Goal: Information Seeking & Learning: Check status

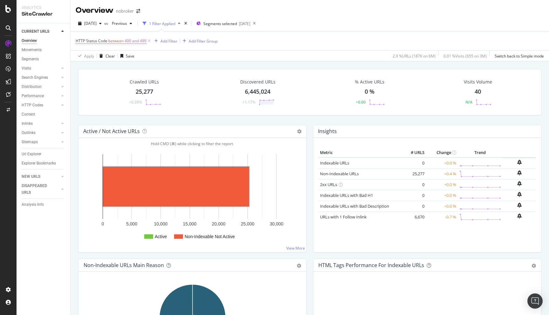
click at [74, 141] on div "Crawled URLs 25,277 +0.39% Discovered URLs 6,445,024 +1.17% % Active URLs 0 % +…" at bounding box center [309, 218] width 478 height 315
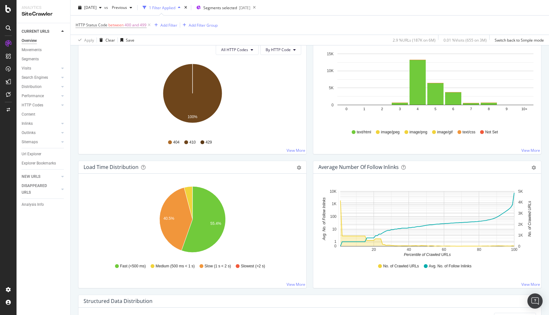
scroll to position [315, 0]
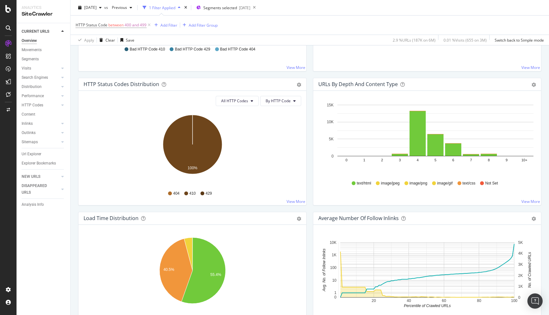
click at [72, 195] on div "Overview nobroker [DATE] vs Previous 1 Filter Applied Segments selected [DATE] …" at bounding box center [309, 157] width 478 height 315
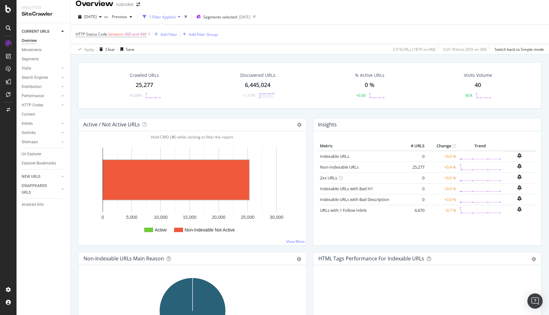
scroll to position [0, 0]
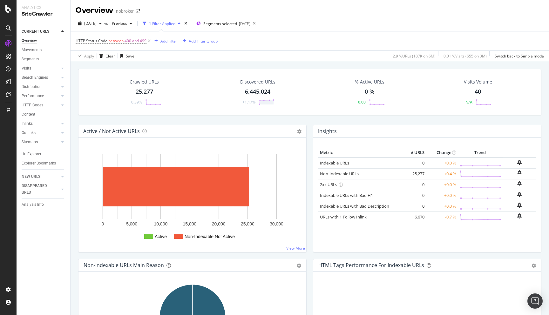
click at [142, 92] on div "25,277" at bounding box center [144, 92] width 17 height 8
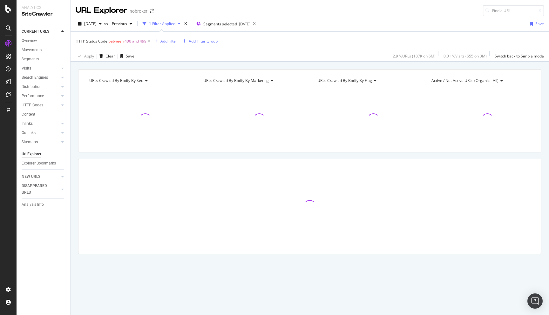
click at [75, 100] on div "URLs Crawled By Botify By seo Chart (by Value) Table Expand Export as CSV Expor…" at bounding box center [309, 172] width 478 height 207
